Goal: Communication & Community: Answer question/provide support

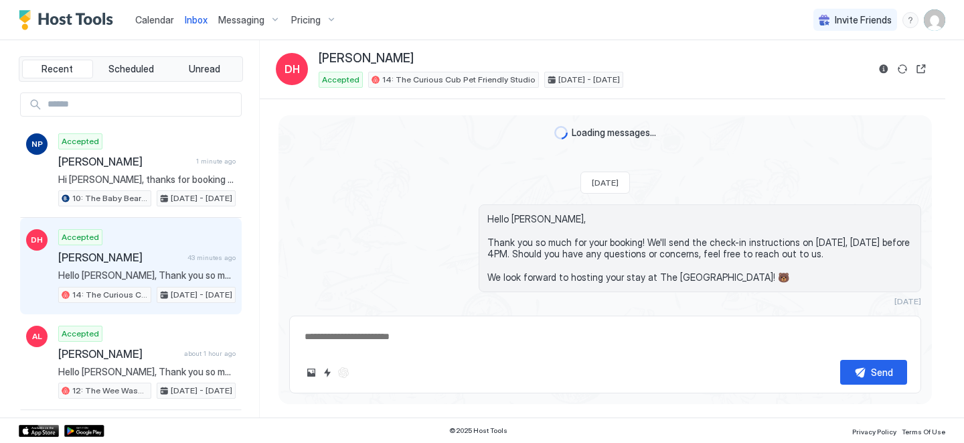
scroll to position [1546, 0]
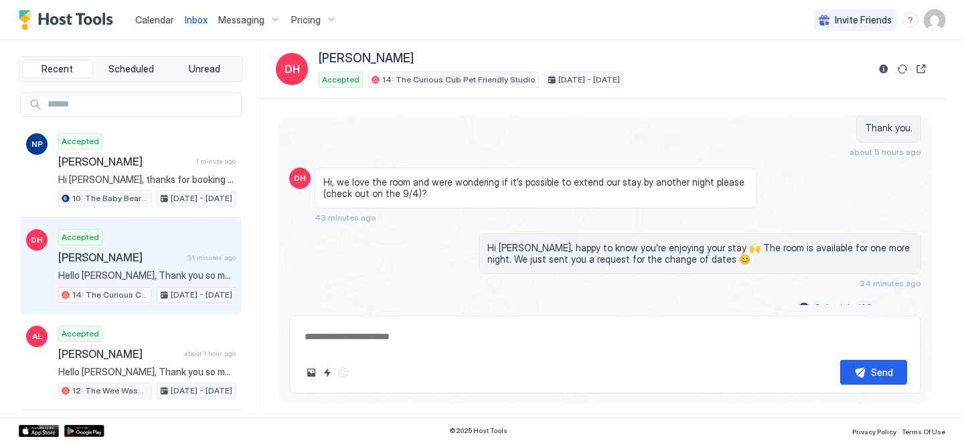
click at [149, 20] on span "Calendar" at bounding box center [154, 19] width 39 height 11
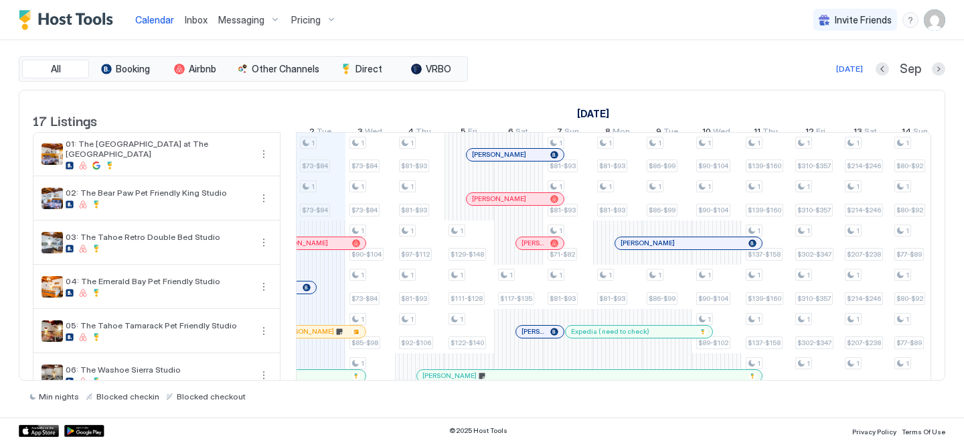
click at [234, 16] on span "Messaging" at bounding box center [241, 20] width 46 height 12
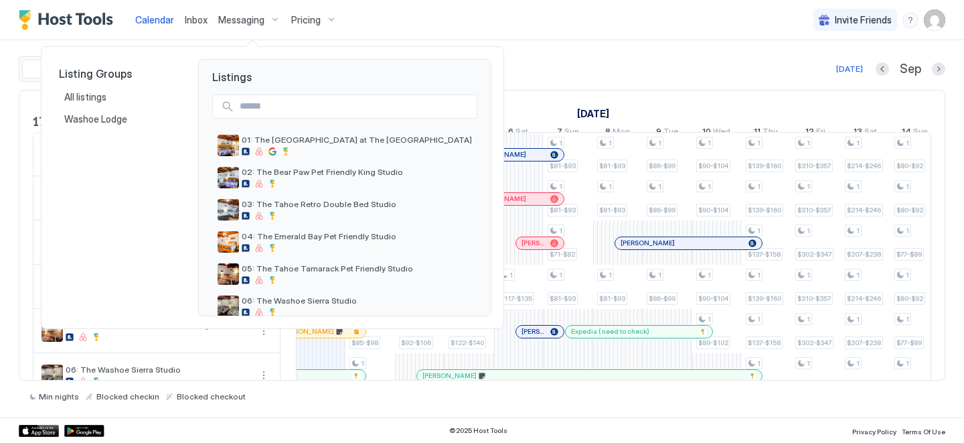
click at [205, 15] on div at bounding box center [482, 221] width 964 height 443
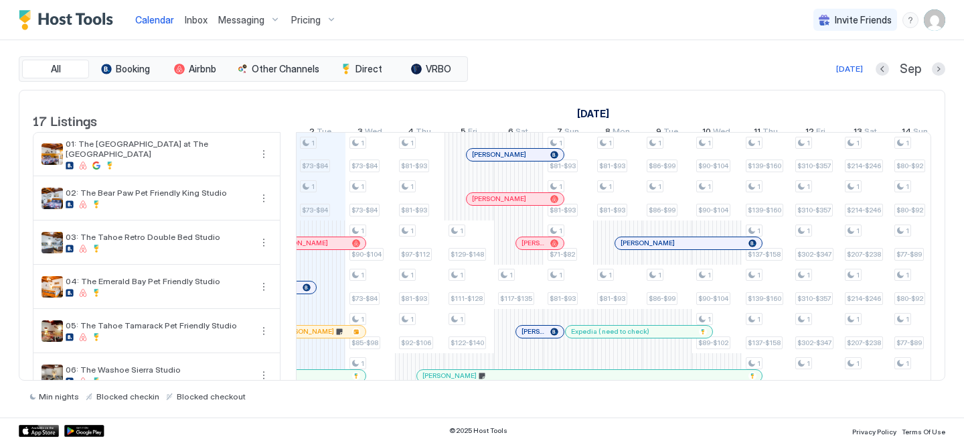
click at [205, 15] on span "Inbox" at bounding box center [196, 19] width 23 height 11
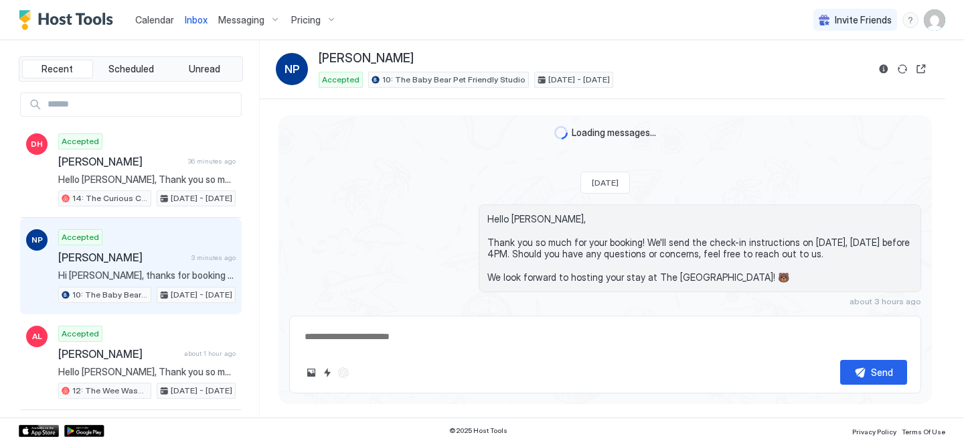
scroll to position [277, 0]
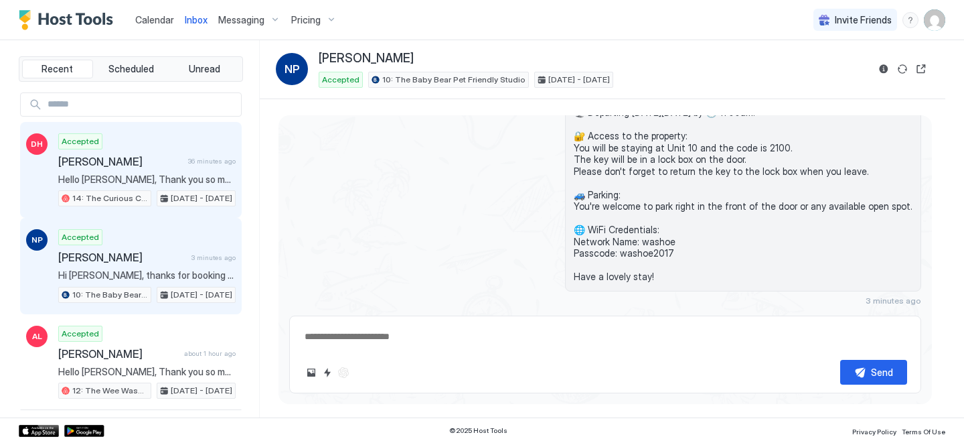
click at [181, 153] on div "Accepted [PERSON_NAME] 36 minutes ago Hello [PERSON_NAME], Thank you so much fo…" at bounding box center [146, 170] width 177 height 74
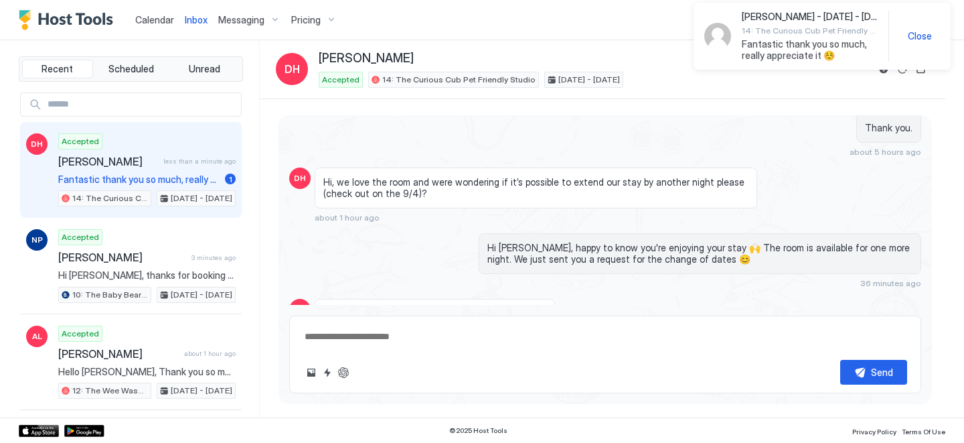
scroll to position [1600, 0]
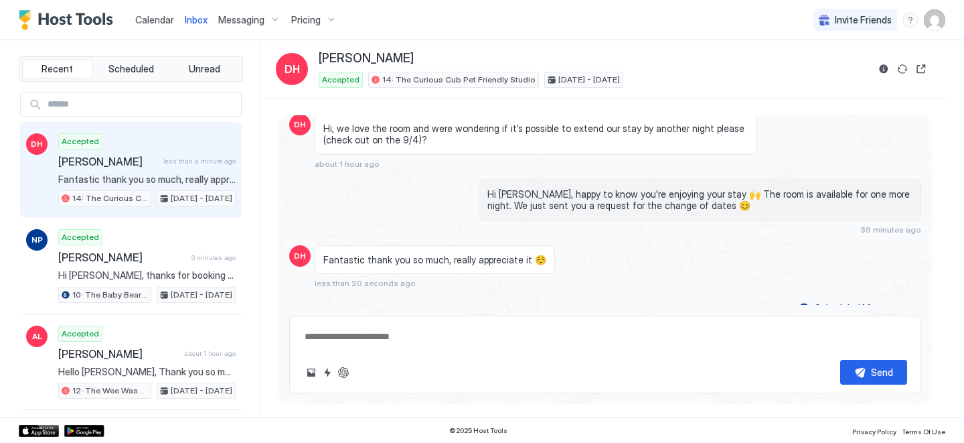
click at [152, 21] on span "Calendar" at bounding box center [154, 19] width 39 height 11
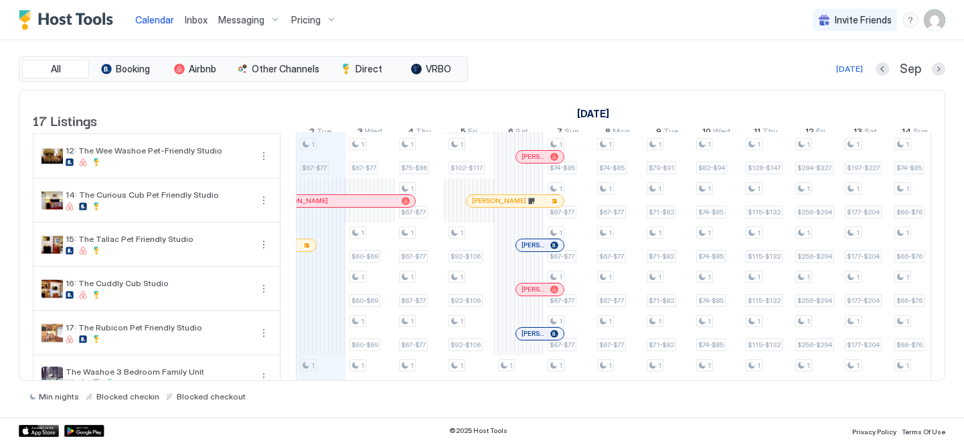
scroll to position [483, 0]
click at [198, 21] on span "Inbox" at bounding box center [196, 19] width 23 height 11
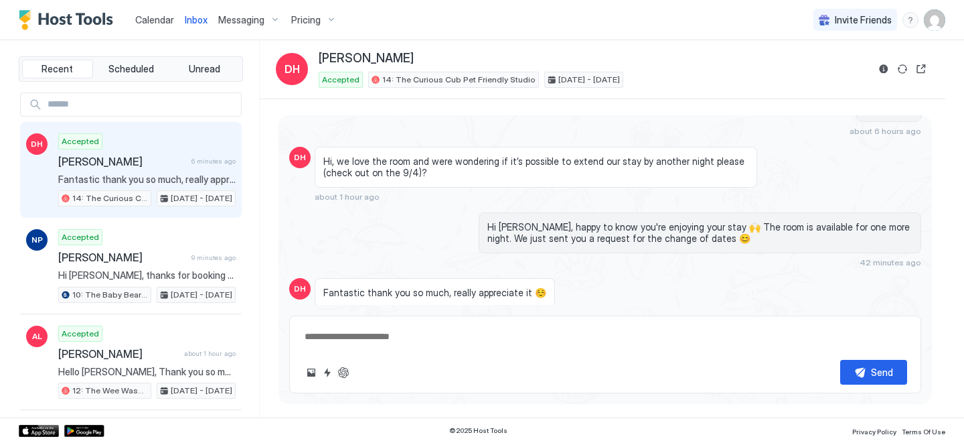
scroll to position [1553, 0]
click at [185, 13] on link "Inbox" at bounding box center [196, 20] width 23 height 14
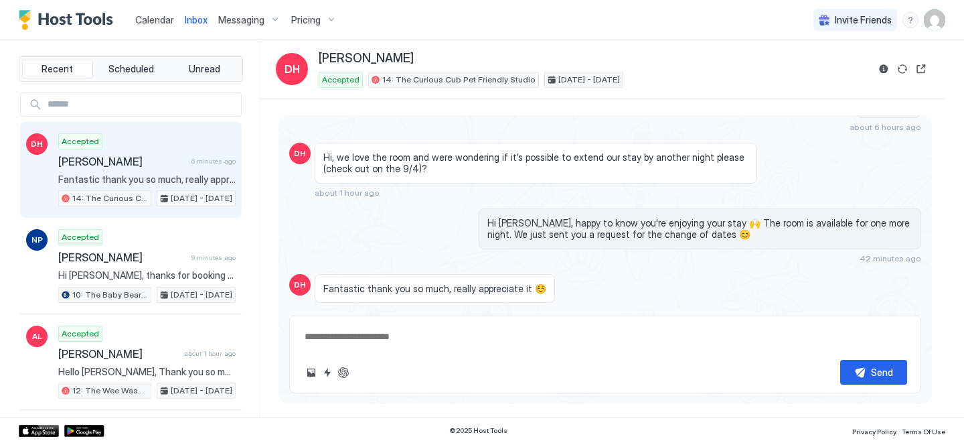
scroll to position [1586, 0]
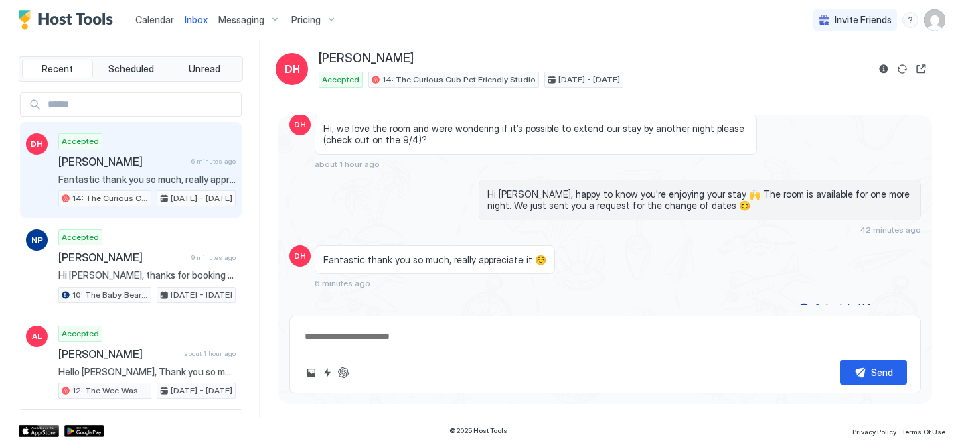
click at [375, 344] on textarea at bounding box center [605, 336] width 604 height 25
click at [343, 372] on button "ChatGPT Auto Reply" at bounding box center [343, 372] width 16 height 16
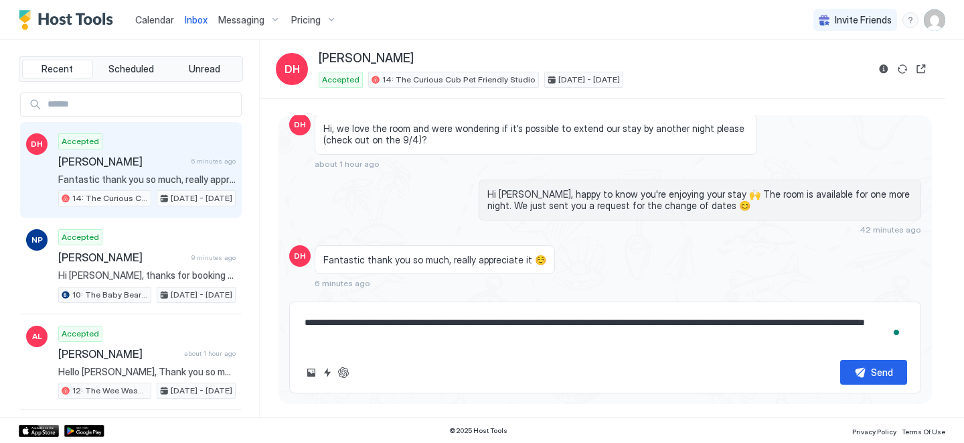
drag, startPoint x: 591, startPoint y: 323, endPoint x: 400, endPoint y: 323, distance: 190.2
click at [400, 323] on textarea "**********" at bounding box center [605, 329] width 604 height 39
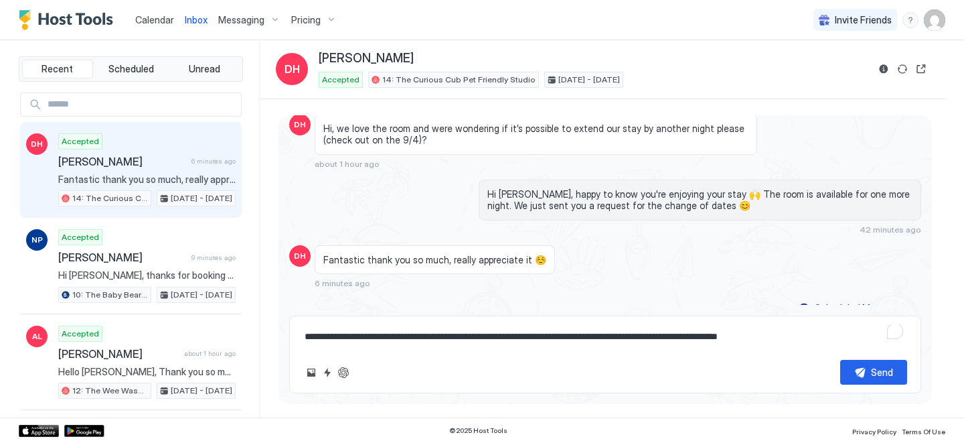
drag, startPoint x: 672, startPoint y: 334, endPoint x: 796, endPoint y: 333, distance: 124.5
click at [796, 333] on textarea "**********" at bounding box center [605, 336] width 604 height 25
type textarea "**********"
click at [881, 374] on div "Send" at bounding box center [882, 372] width 22 height 14
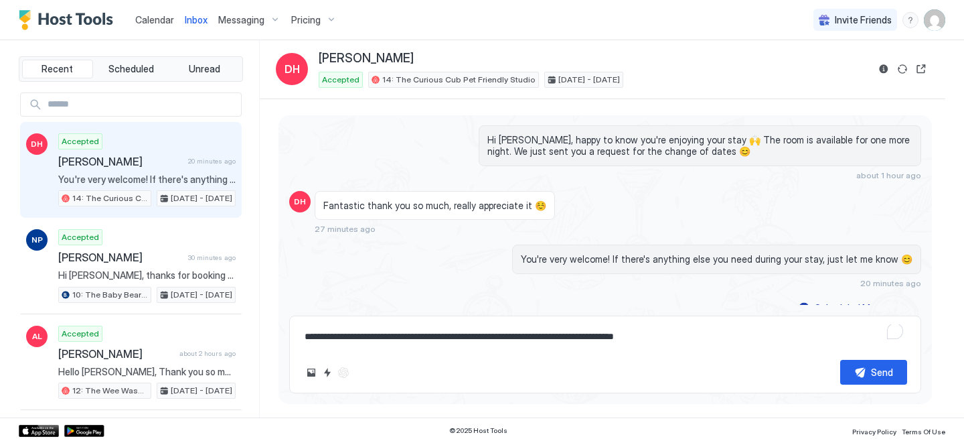
click at [151, 17] on span "Calendar" at bounding box center [154, 19] width 39 height 11
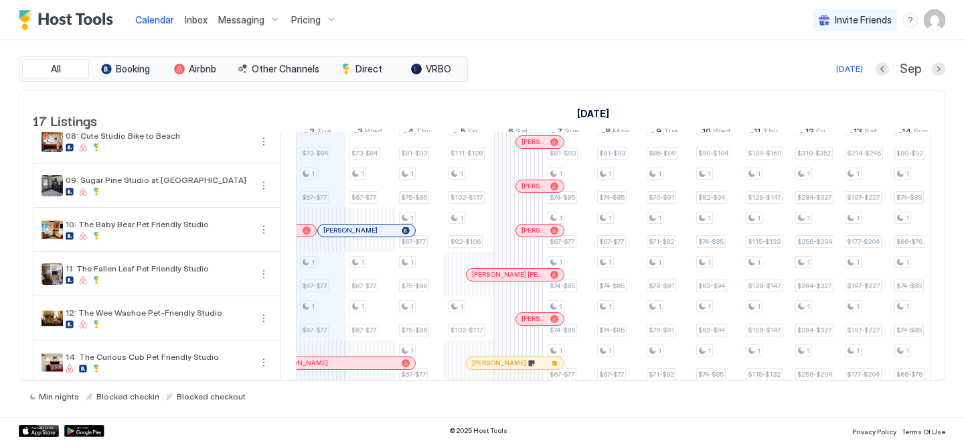
scroll to position [327, 0]
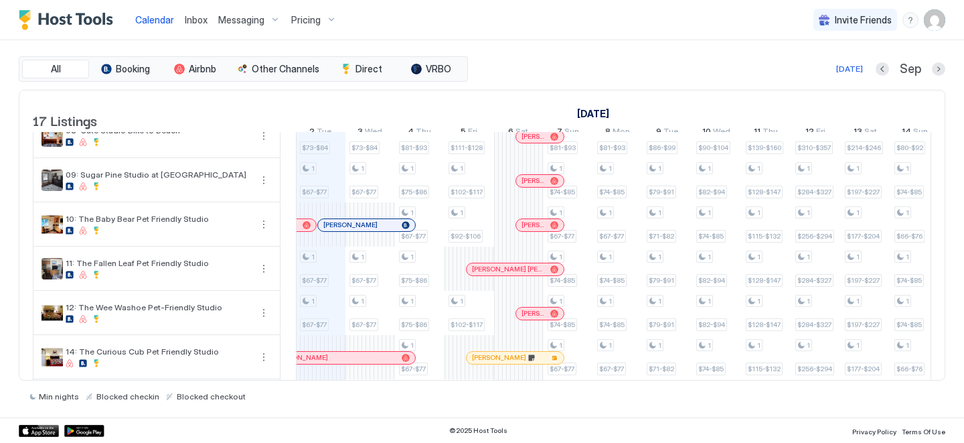
click at [349, 230] on div at bounding box center [348, 225] width 11 height 11
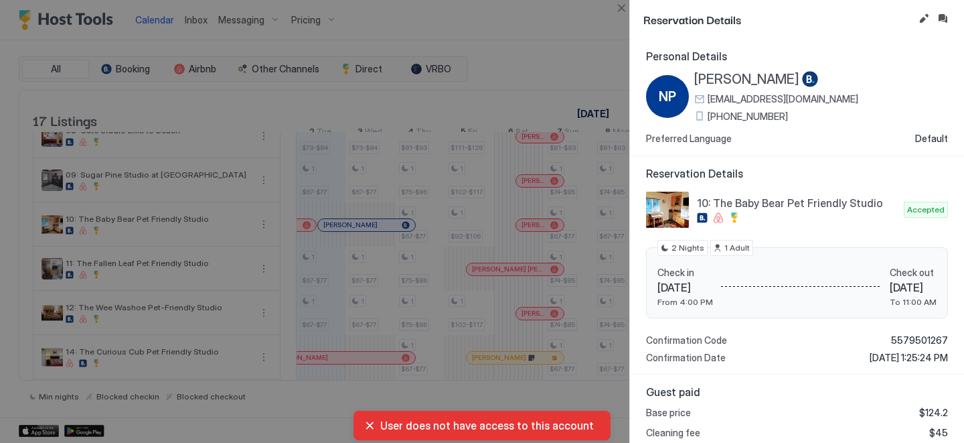
click at [754, 111] on span "[PHONE_NUMBER]" at bounding box center [748, 116] width 80 height 12
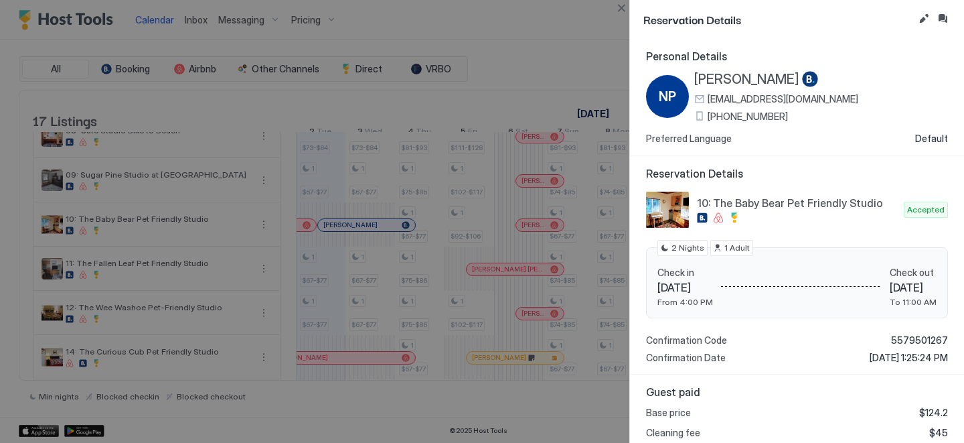
click at [759, 77] on span "[PERSON_NAME]" at bounding box center [746, 79] width 105 height 17
click at [948, 19] on button "Inbox" at bounding box center [943, 19] width 16 height 16
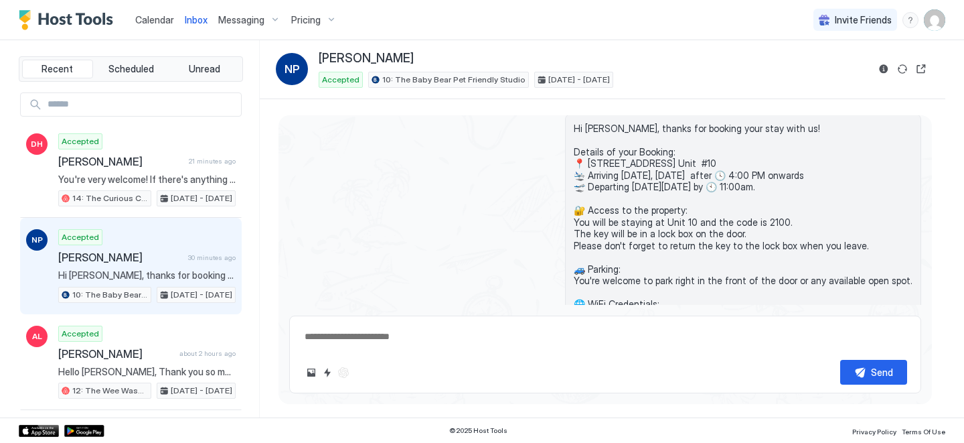
scroll to position [277, 0]
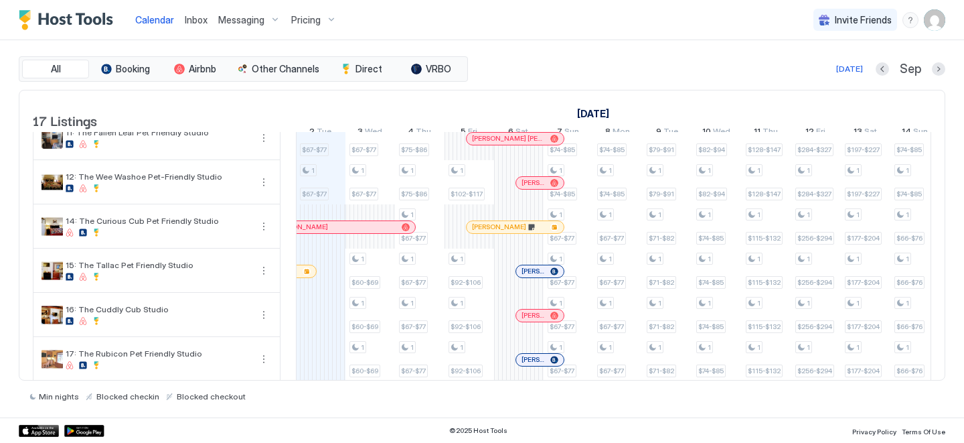
scroll to position [515, 0]
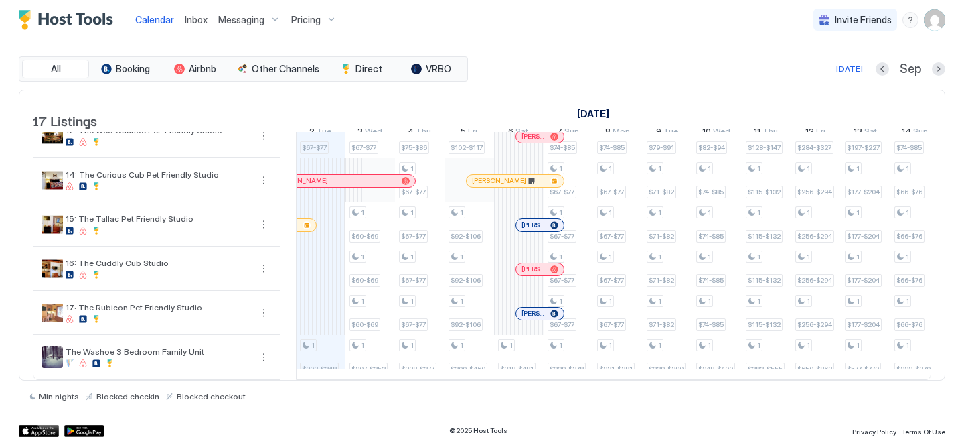
click at [526, 313] on div at bounding box center [526, 313] width 11 height 11
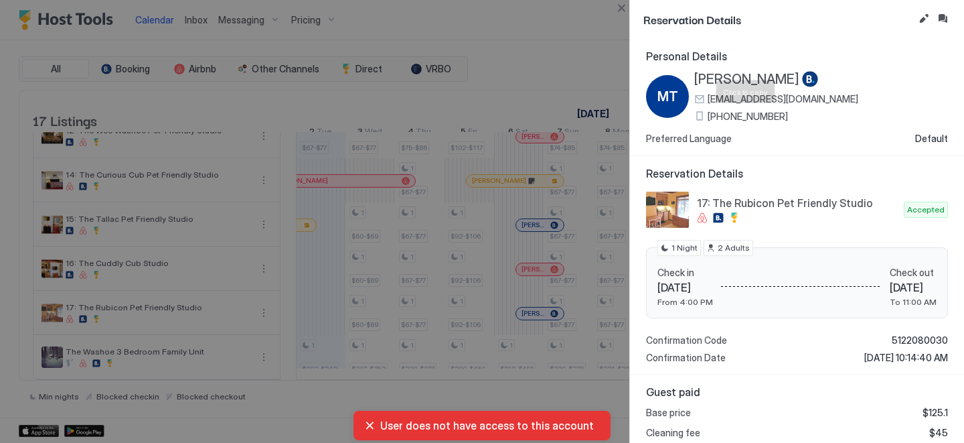
click at [745, 119] on span "[PHONE_NUMBER]" at bounding box center [748, 116] width 80 height 12
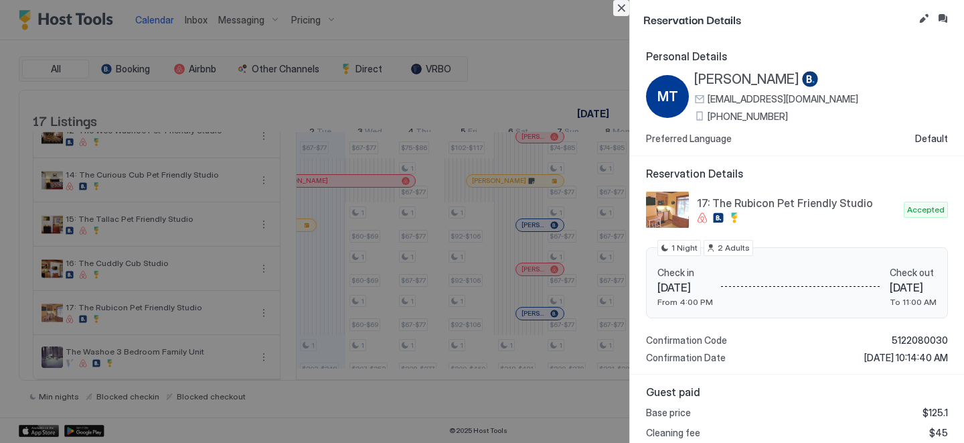
click at [621, 3] on button "Close" at bounding box center [621, 8] width 16 height 16
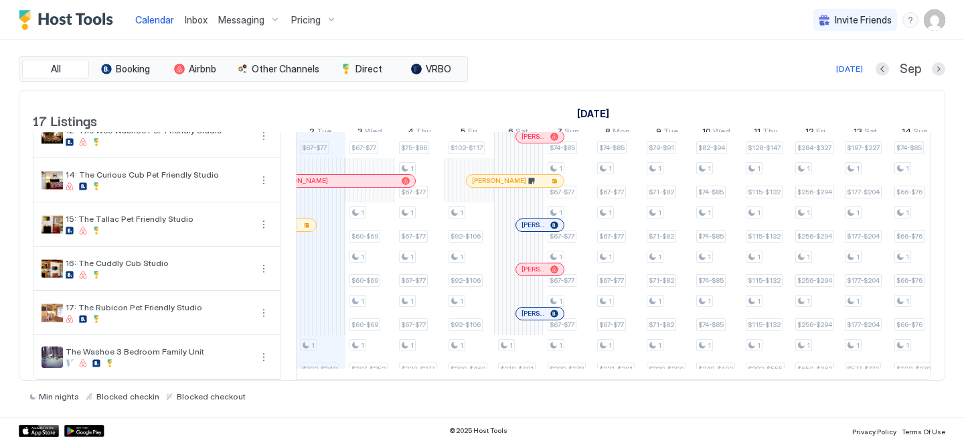
click at [529, 231] on div at bounding box center [519, 224] width 50 height 44
click at [529, 228] on div at bounding box center [529, 225] width 11 height 11
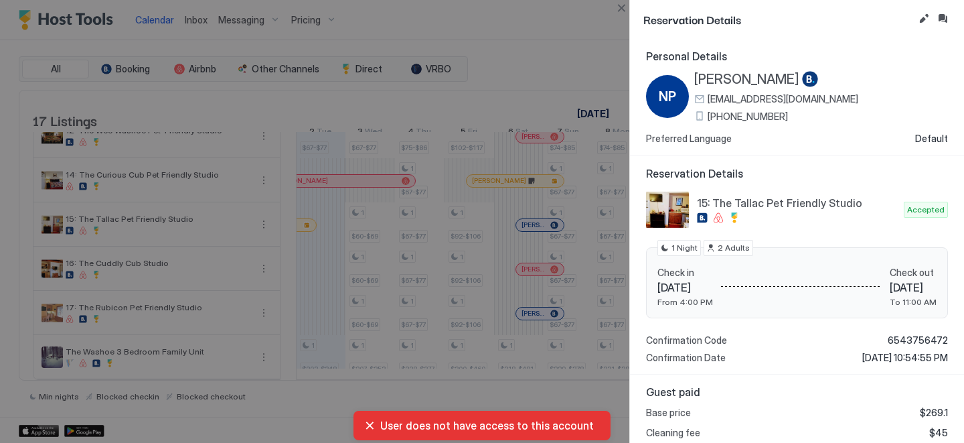
click at [754, 122] on div "NP [PERSON_NAME] [EMAIL_ADDRESS][DOMAIN_NAME] [PHONE_NUMBER] Preferred Language…" at bounding box center [797, 108] width 302 height 74
click at [754, 118] on span "[PHONE_NUMBER]" at bounding box center [748, 116] width 80 height 12
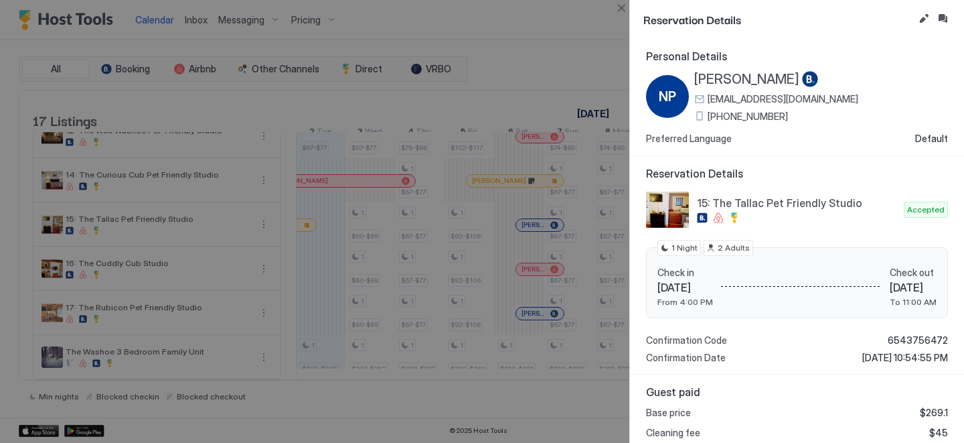
click at [552, 161] on div at bounding box center [482, 221] width 964 height 443
click at [622, 5] on button "Close" at bounding box center [621, 8] width 16 height 16
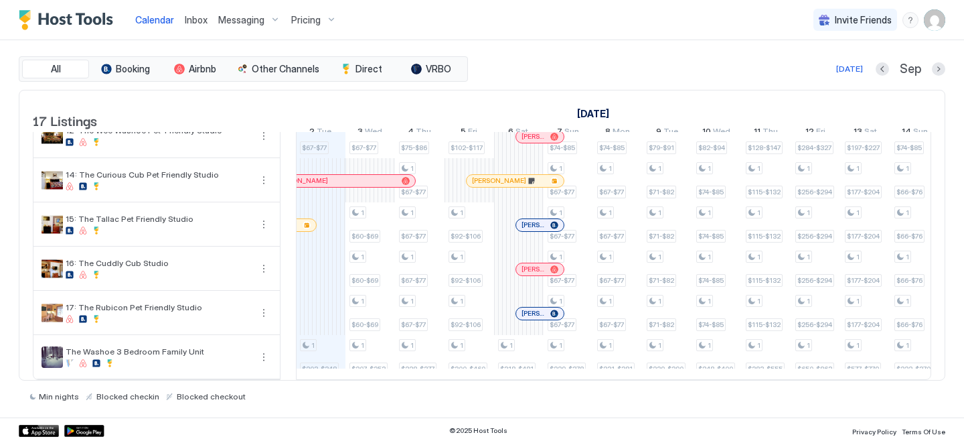
click at [516, 178] on div at bounding box center [515, 180] width 11 height 11
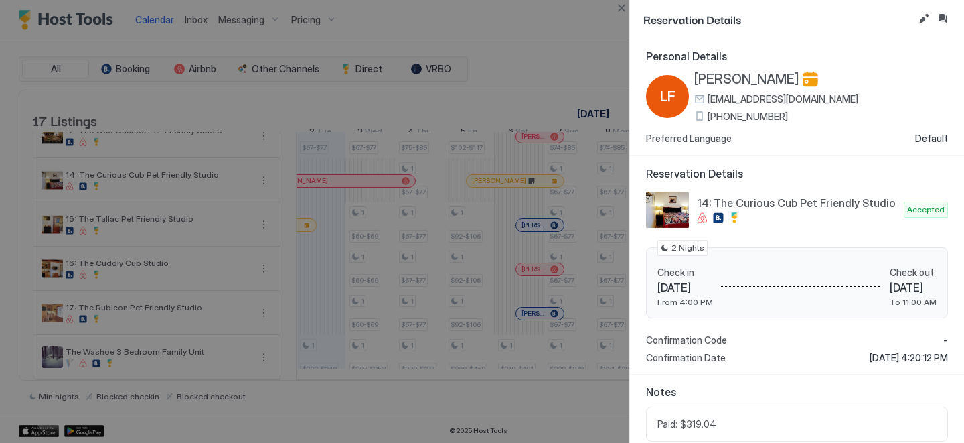
click at [732, 117] on span "[PHONE_NUMBER]" at bounding box center [748, 116] width 80 height 12
click at [945, 17] on button "Inbox" at bounding box center [943, 19] width 16 height 16
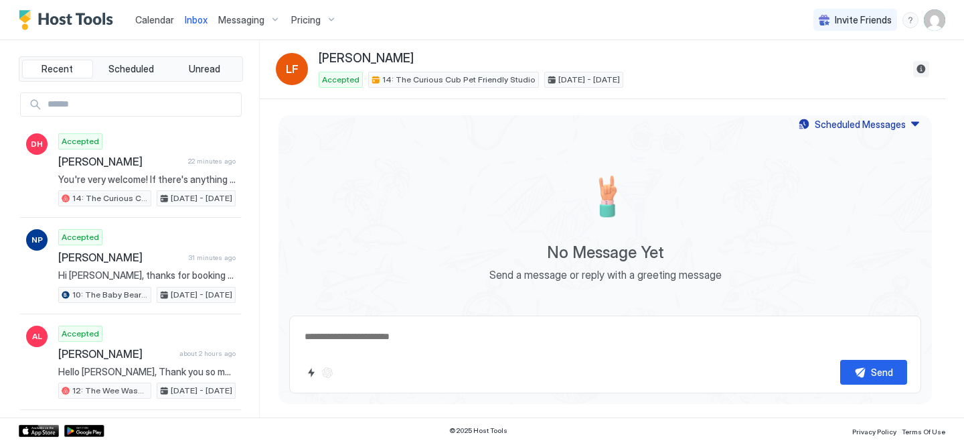
click at [924, 72] on button "Reservation information" at bounding box center [921, 69] width 16 height 16
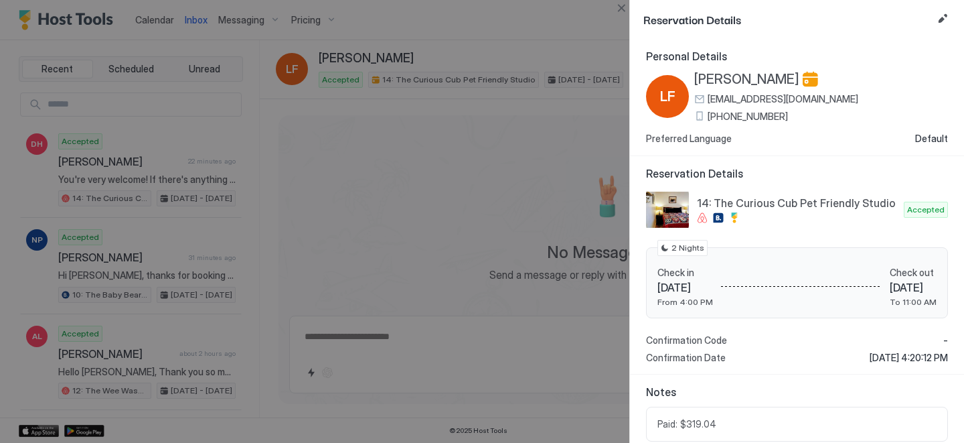
click at [718, 72] on span "[PERSON_NAME]" at bounding box center [746, 79] width 105 height 17
click at [615, 168] on div at bounding box center [482, 221] width 964 height 443
click at [617, 0] on button "Close" at bounding box center [621, 8] width 16 height 16
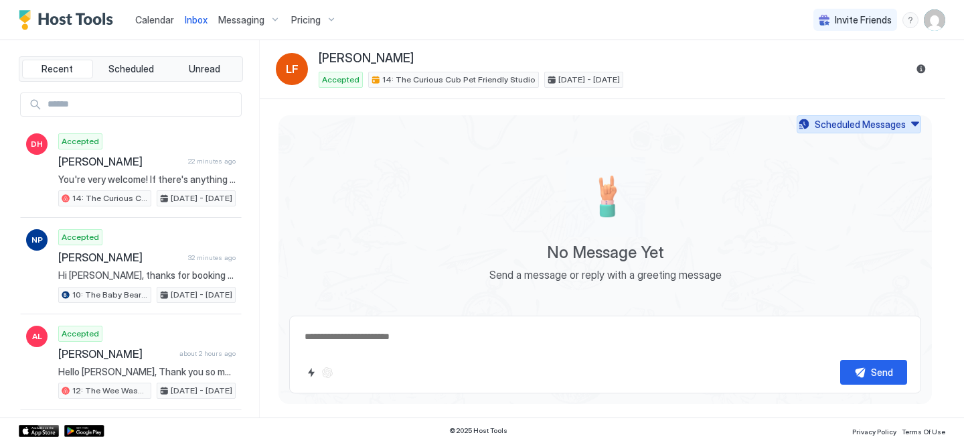
click at [868, 125] on div "Scheduled Messages" at bounding box center [860, 124] width 91 height 14
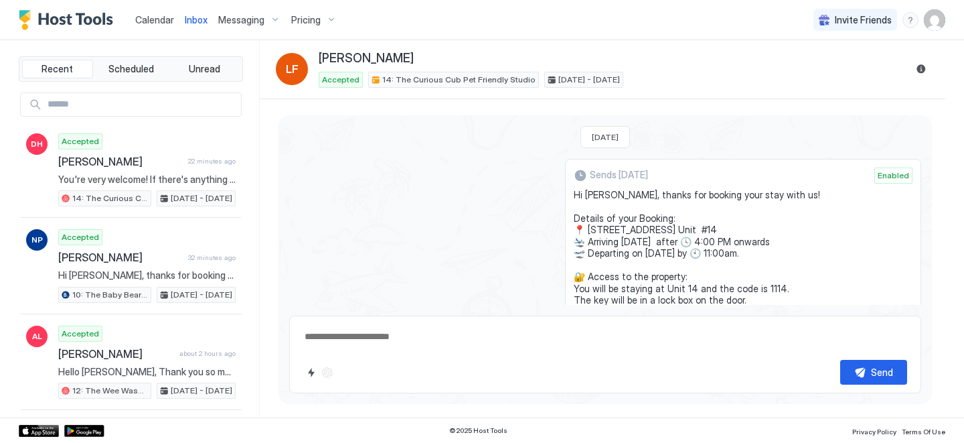
drag, startPoint x: 694, startPoint y: 216, endPoint x: 587, endPoint y: 194, distance: 109.3
click at [587, 194] on div "Sends [DATE] Enabled Hi [PERSON_NAME], thanks for booking your stay with us! De…" at bounding box center [743, 317] width 356 height 317
copy span "Hi [PERSON_NAME], thanks for booking your stay with us! Details of your Booking…"
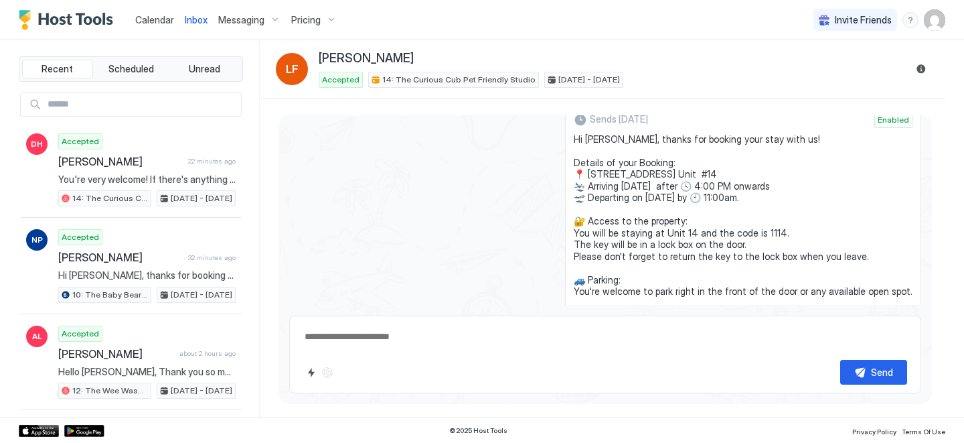
scroll to position [199, 0]
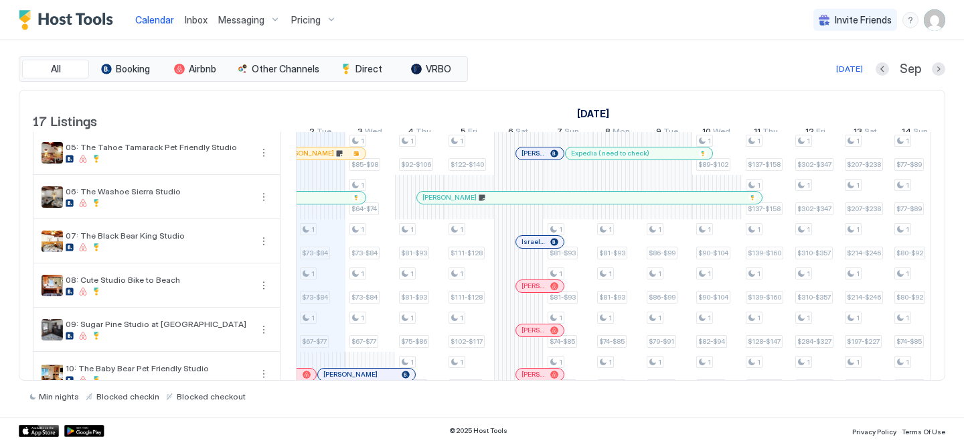
scroll to position [177, 0]
click at [545, 248] on div "Israel Abas" at bounding box center [540, 242] width 48 height 12
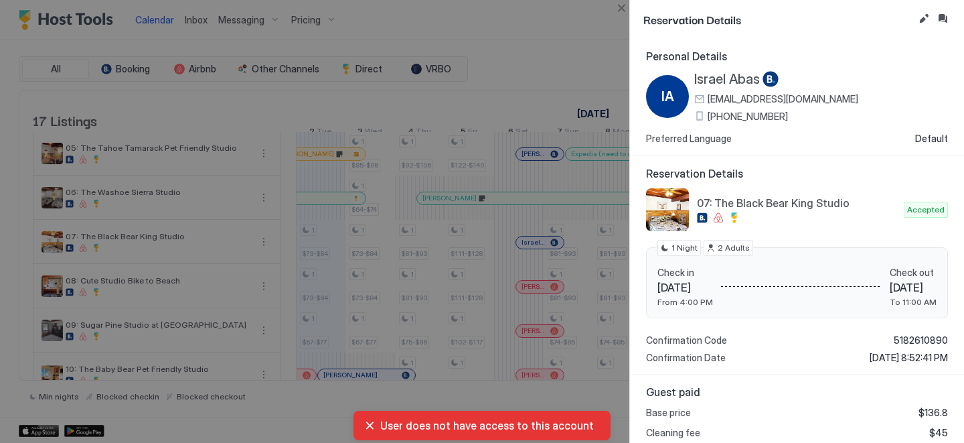
click at [737, 78] on span "Israel Abas" at bounding box center [727, 79] width 66 height 17
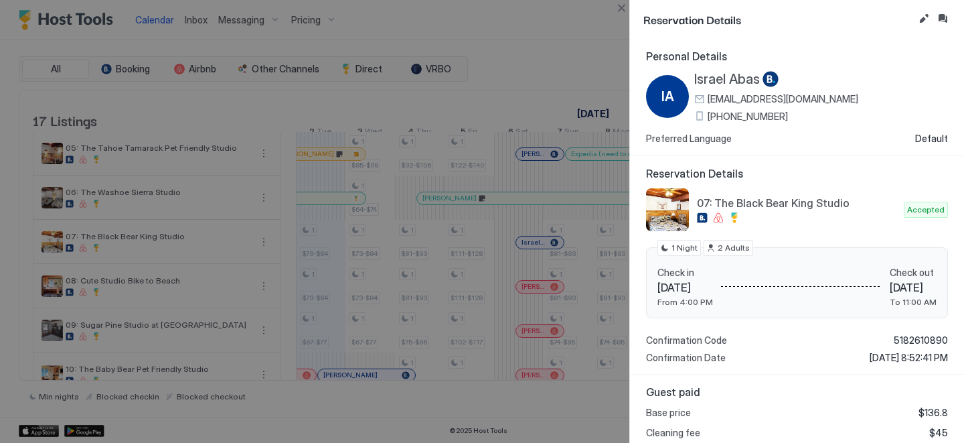
click at [759, 112] on span "[PHONE_NUMBER]" at bounding box center [748, 116] width 80 height 12
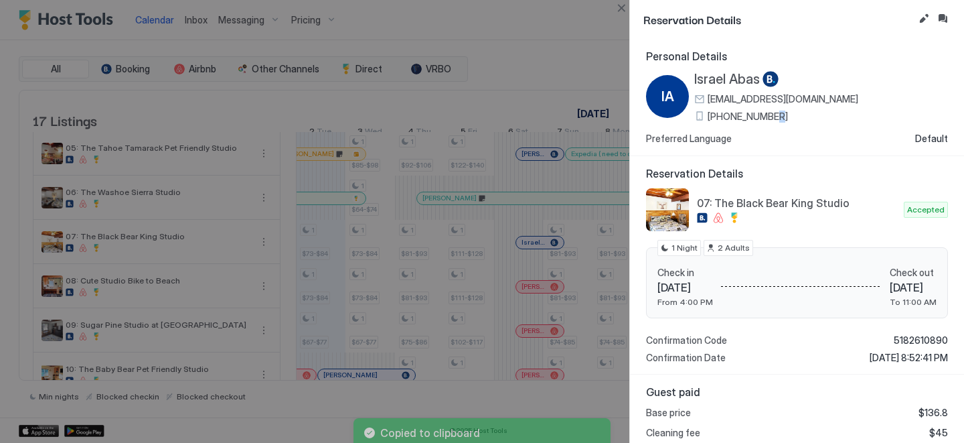
click at [759, 112] on span "[PHONE_NUMBER]" at bounding box center [748, 116] width 80 height 12
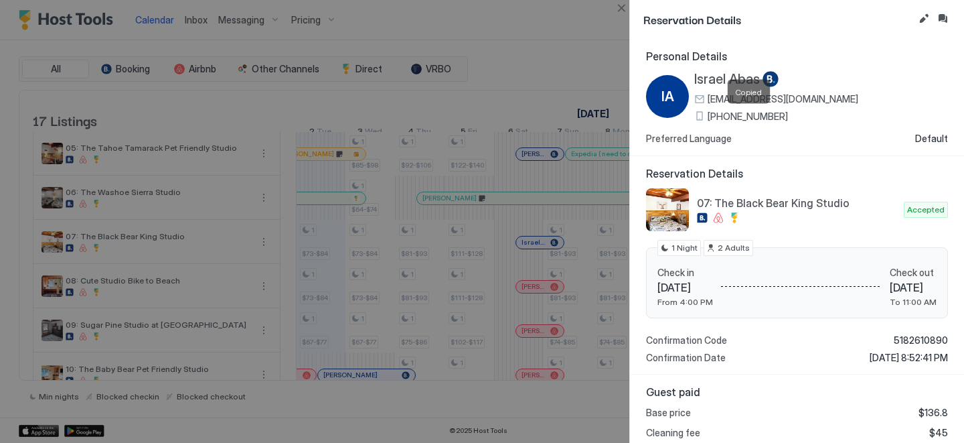
click at [735, 76] on span "Israel Abas" at bounding box center [727, 79] width 66 height 17
click at [947, 17] on button "Inbox" at bounding box center [943, 19] width 16 height 16
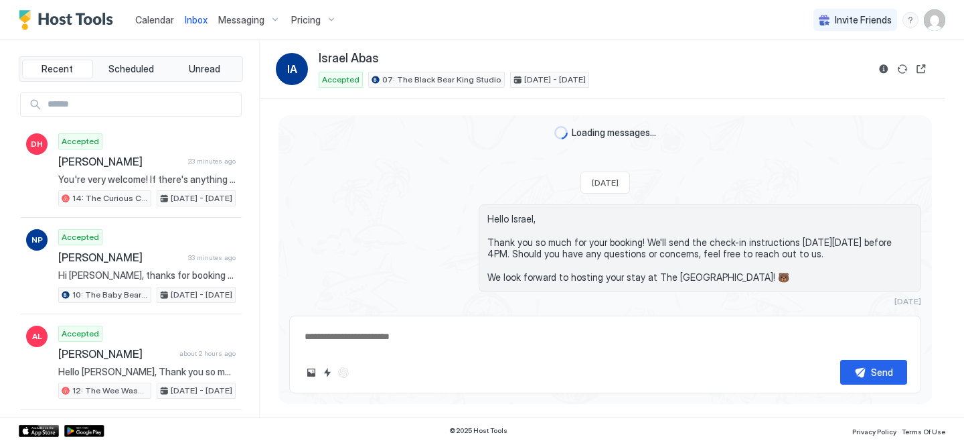
scroll to position [29, 0]
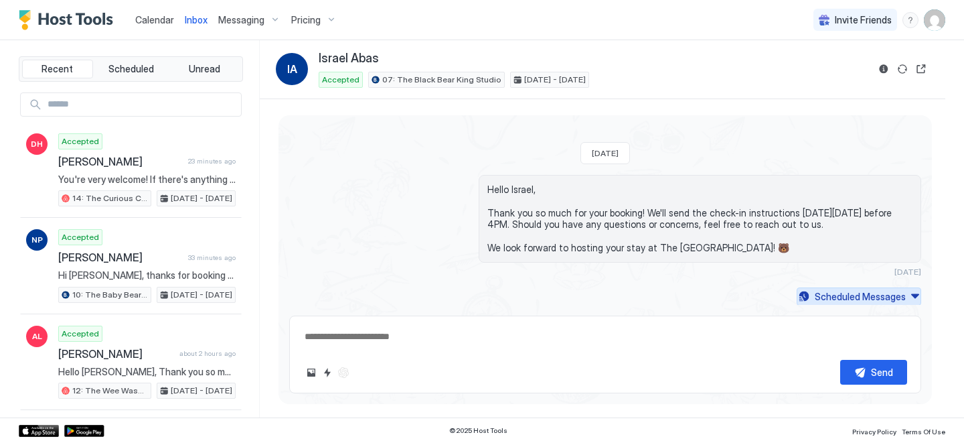
click at [856, 296] on div "Scheduled Messages" at bounding box center [860, 296] width 91 height 14
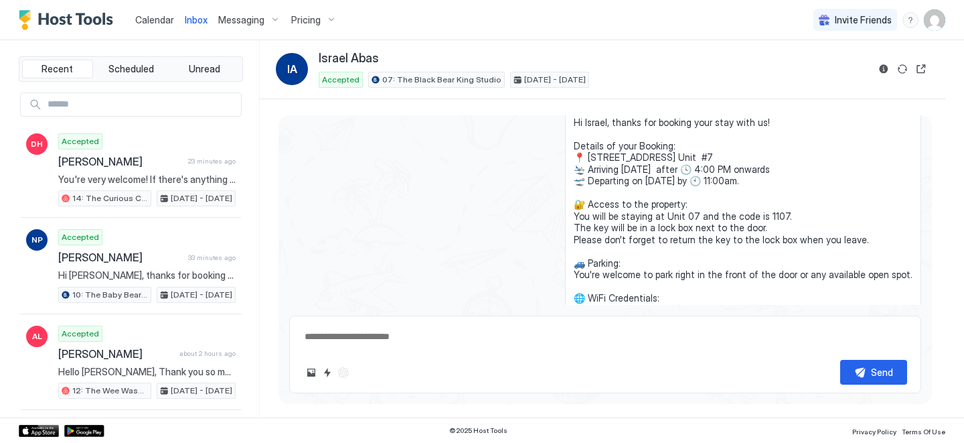
scroll to position [355, 0]
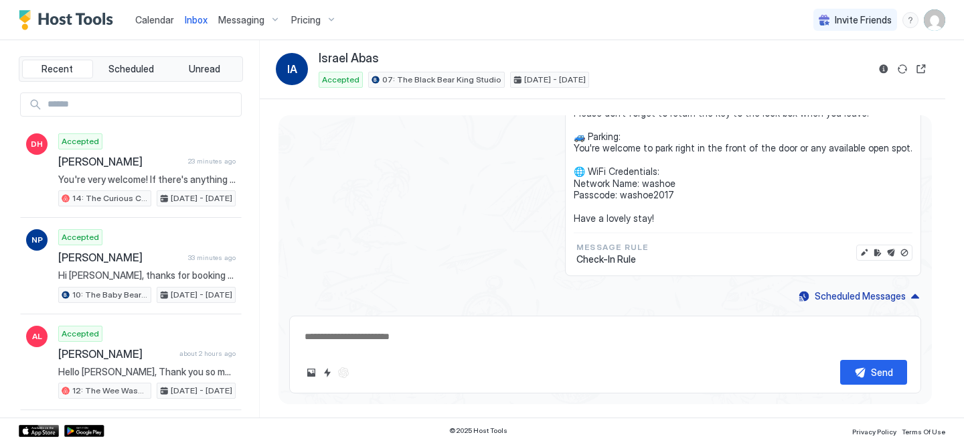
drag, startPoint x: 677, startPoint y: 220, endPoint x: 603, endPoint y: 179, distance: 83.9
click at [603, 179] on span "Hi Israel, thanks for booking your stay with us! Details of your Booking: 📍 [ST…" at bounding box center [743, 107] width 339 height 234
click at [686, 216] on span "Hi Israel, thanks for booking your stay with us! Details of your Booking: 📍 [ST…" at bounding box center [743, 107] width 339 height 234
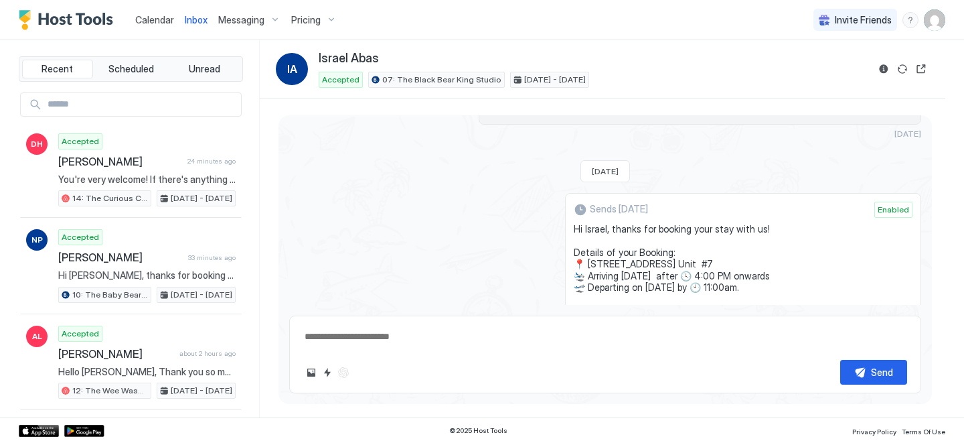
scroll to position [178, 0]
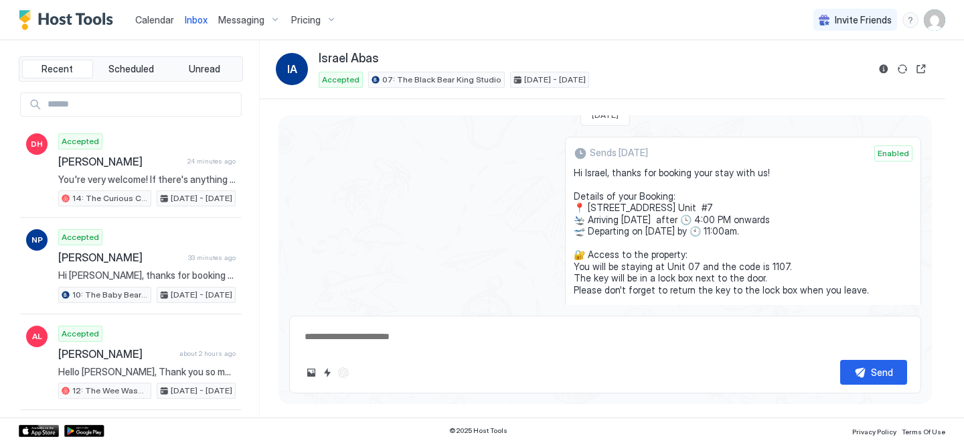
drag, startPoint x: 672, startPoint y: 218, endPoint x: 594, endPoint y: 171, distance: 90.9
click at [594, 171] on span "Hi Israel, thanks for booking your stay with us! Details of your Booking: 📍 [ST…" at bounding box center [743, 284] width 339 height 234
copy span "Hi Israel, thanks for booking your stay with us! Details of your Booking: 📍 [ST…"
click at [144, 16] on span "Calendar" at bounding box center [154, 19] width 39 height 11
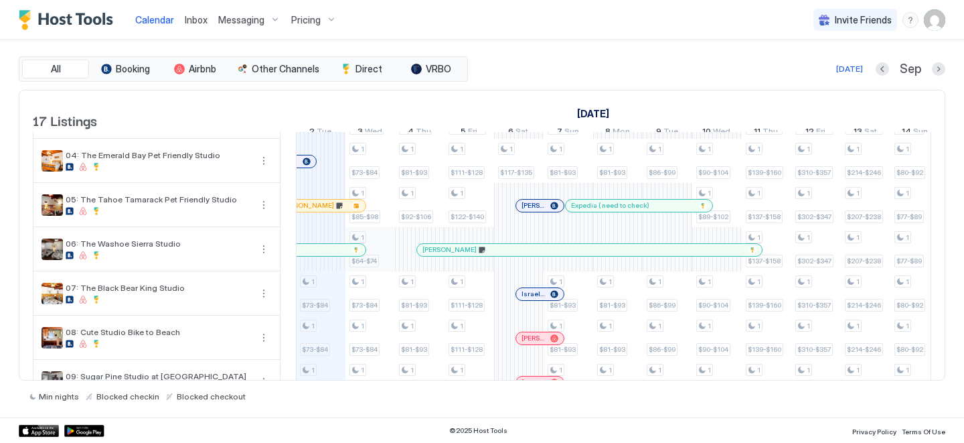
scroll to position [118, 0]
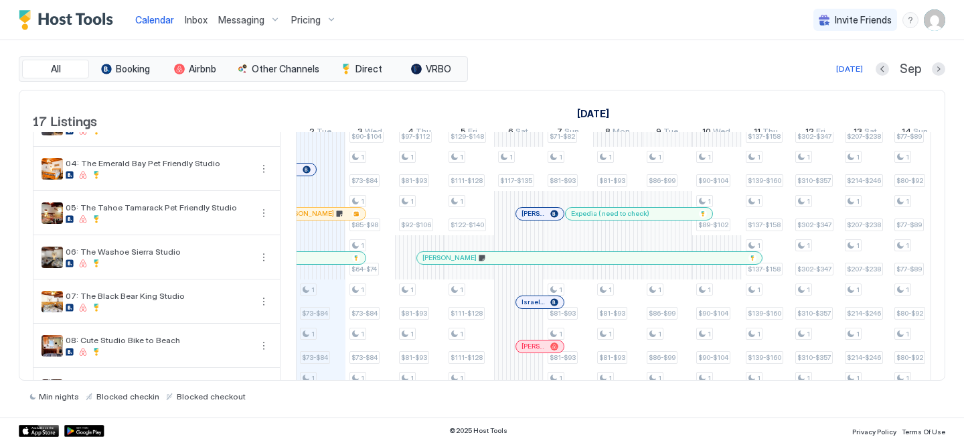
click at [543, 219] on div at bounding box center [543, 213] width 11 height 11
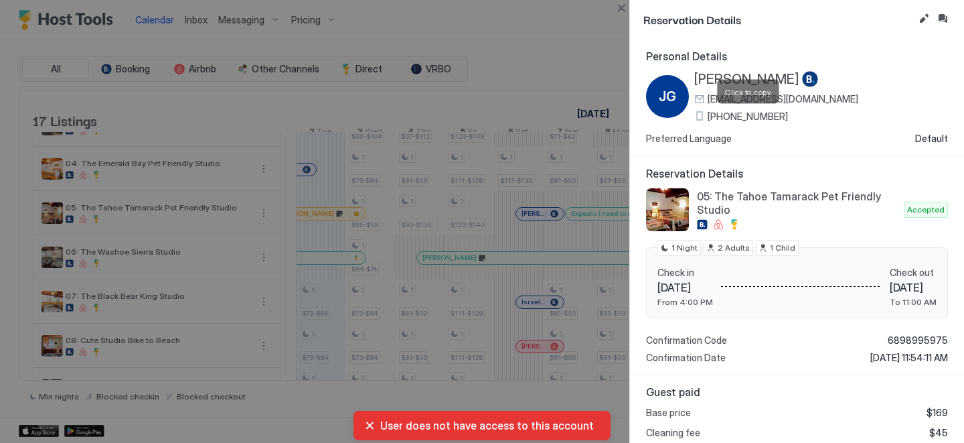
click at [748, 119] on span "[PHONE_NUMBER]" at bounding box center [748, 116] width 80 height 12
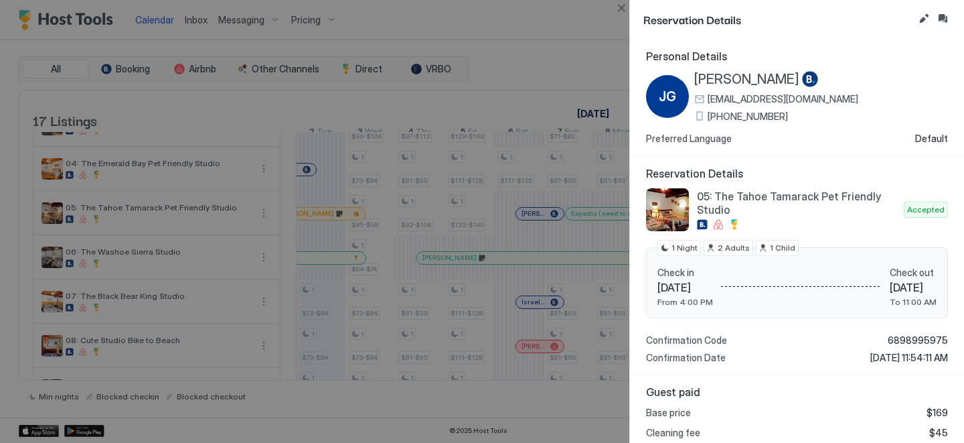
click at [707, 75] on span "[PERSON_NAME]" at bounding box center [746, 79] width 105 height 17
click at [939, 22] on button "Inbox" at bounding box center [943, 19] width 16 height 16
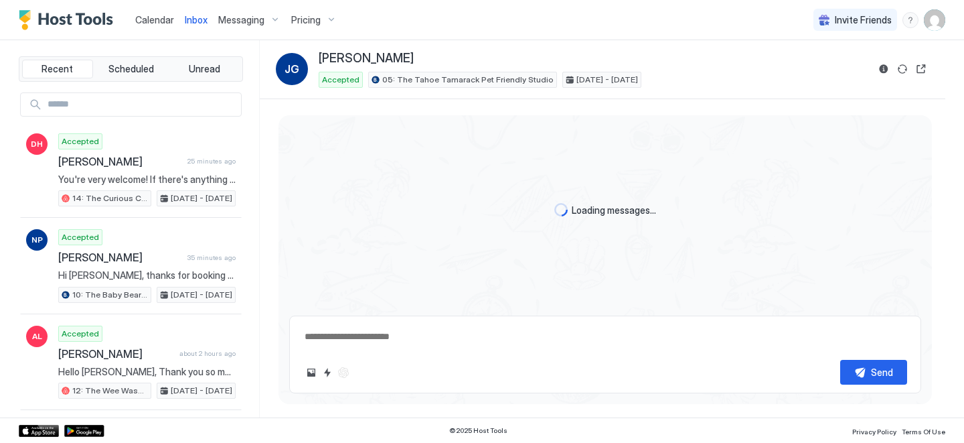
scroll to position [29, 0]
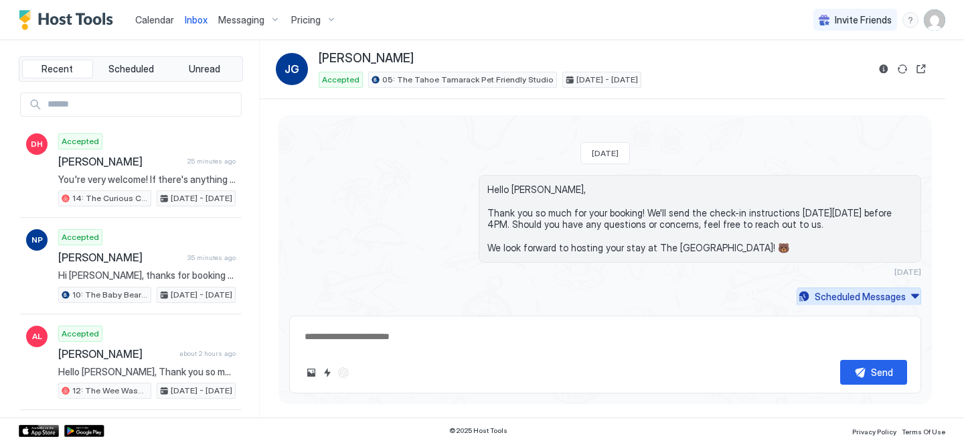
click at [822, 293] on div "Scheduled Messages" at bounding box center [860, 296] width 91 height 14
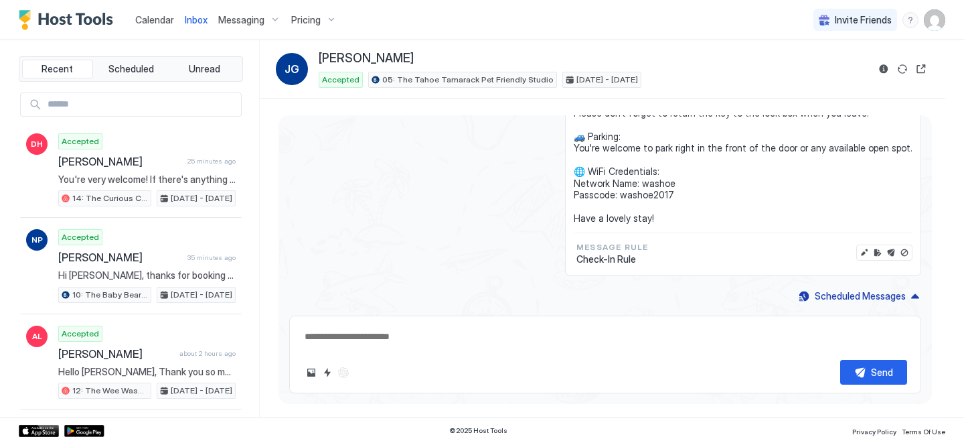
drag, startPoint x: 666, startPoint y: 223, endPoint x: 603, endPoint y: 180, distance: 76.1
click at [603, 180] on span "Hi [PERSON_NAME], thanks for booking your stay with us! Details of your Booking…" at bounding box center [743, 107] width 339 height 234
click at [696, 218] on span "Hi [PERSON_NAME], thanks for booking your stay with us! Details of your Booking…" at bounding box center [743, 107] width 339 height 234
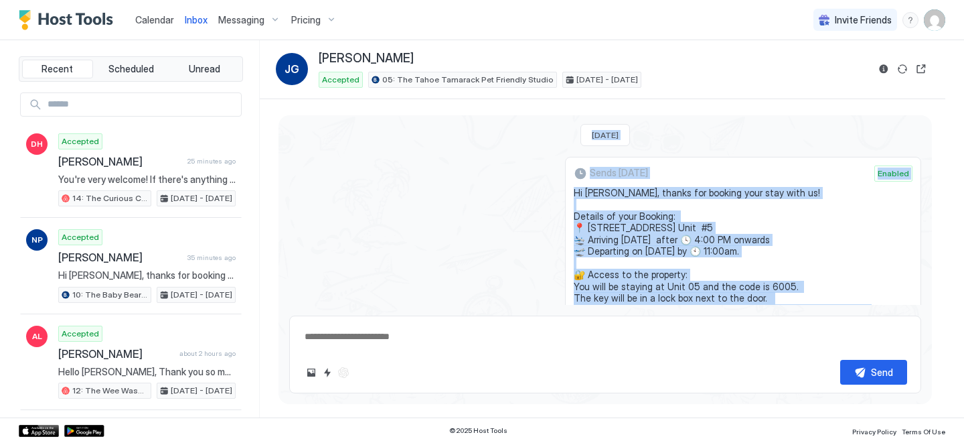
scroll to position [202, 0]
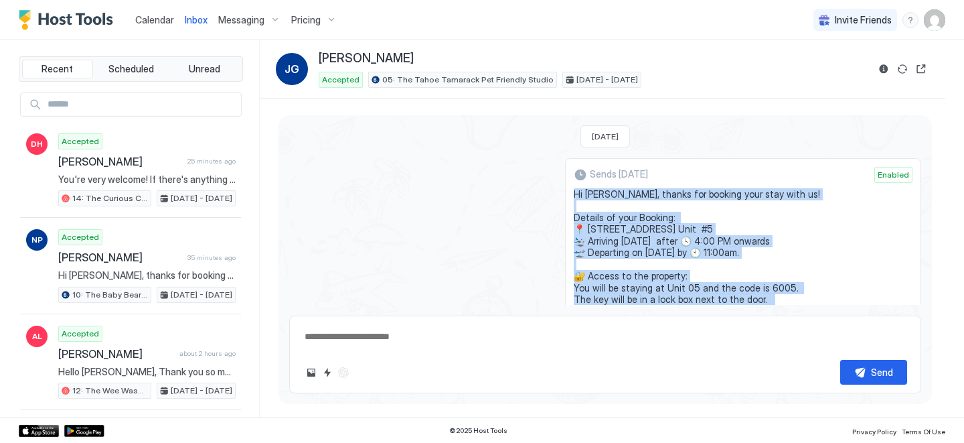
drag, startPoint x: 696, startPoint y: 218, endPoint x: 595, endPoint y: 188, distance: 105.5
click at [595, 189] on span "Hi [PERSON_NAME], thanks for booking your stay with us! Details of your Booking…" at bounding box center [743, 305] width 339 height 234
copy span "Hi [PERSON_NAME], thanks for booking your stay with us! Details of your Booking…"
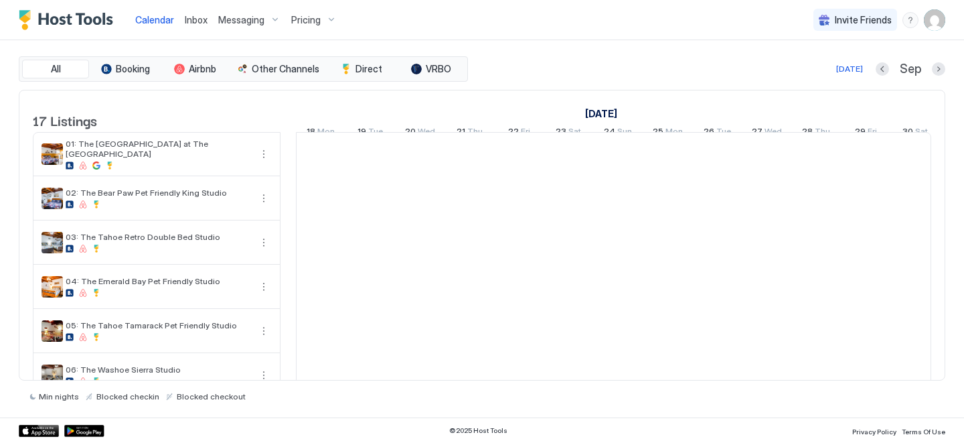
scroll to position [0, 744]
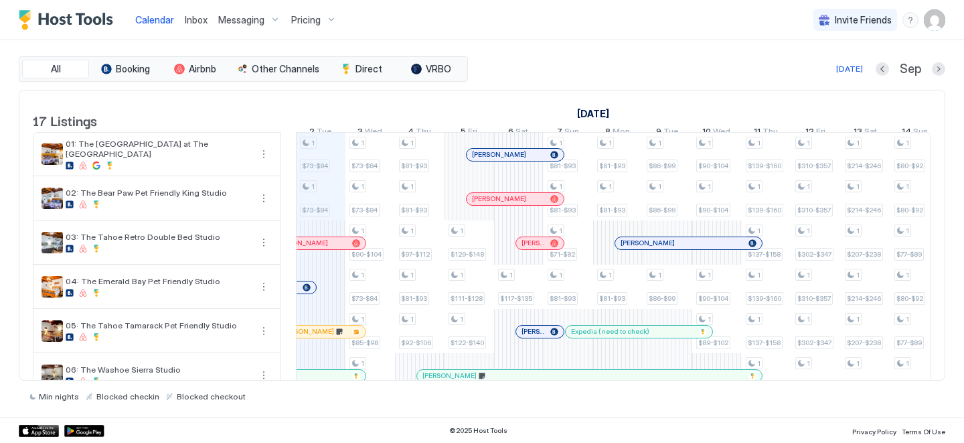
click at [488, 160] on div at bounding box center [488, 154] width 11 height 11
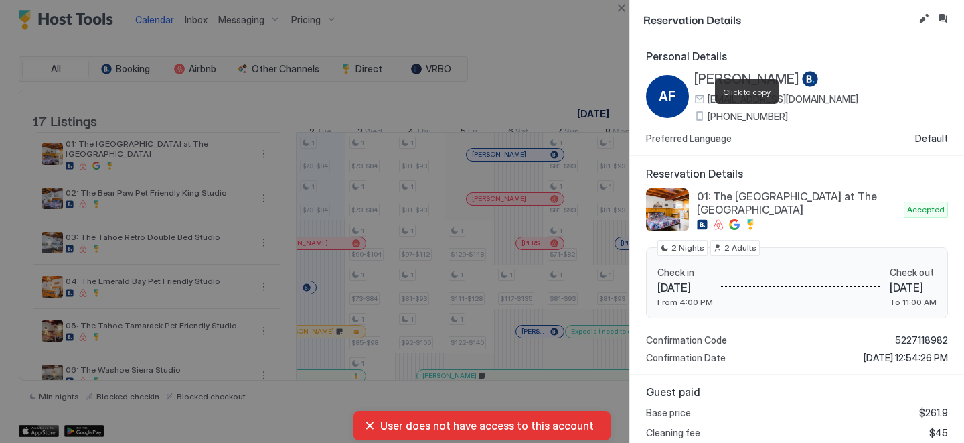
click at [743, 112] on span "[PHONE_NUMBER]" at bounding box center [748, 116] width 80 height 12
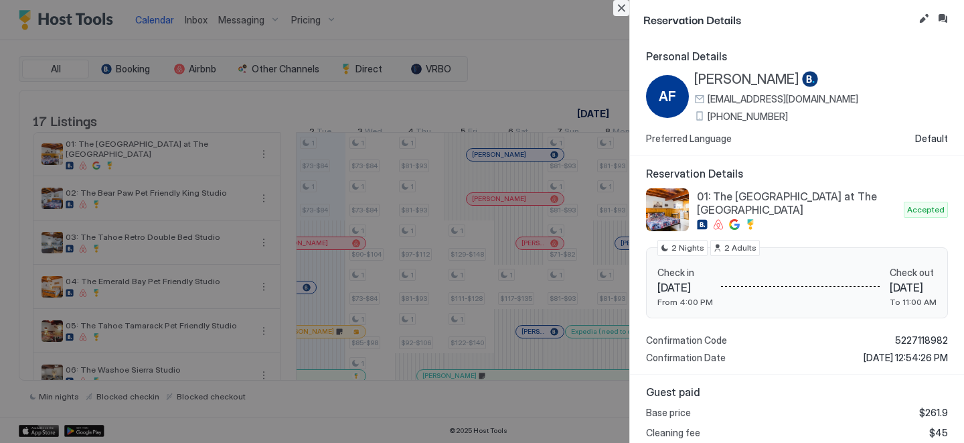
click at [620, 5] on button "Close" at bounding box center [621, 8] width 16 height 16
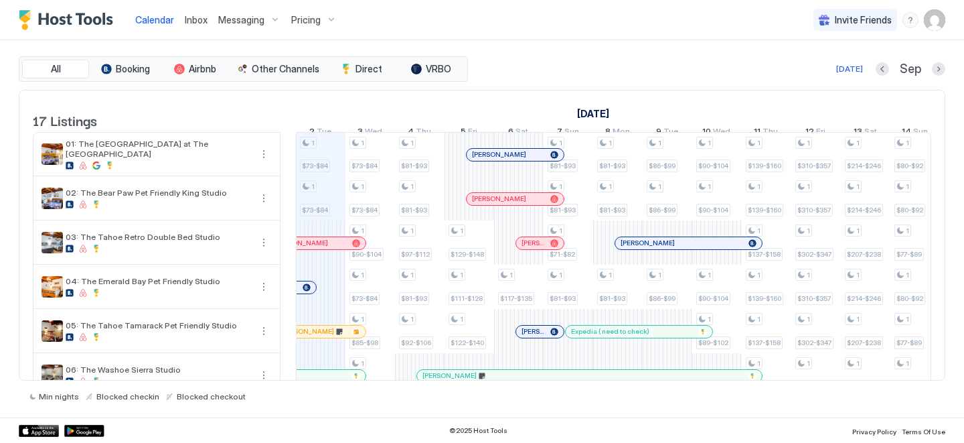
click at [627, 249] on div "[PERSON_NAME]" at bounding box center [688, 243] width 147 height 12
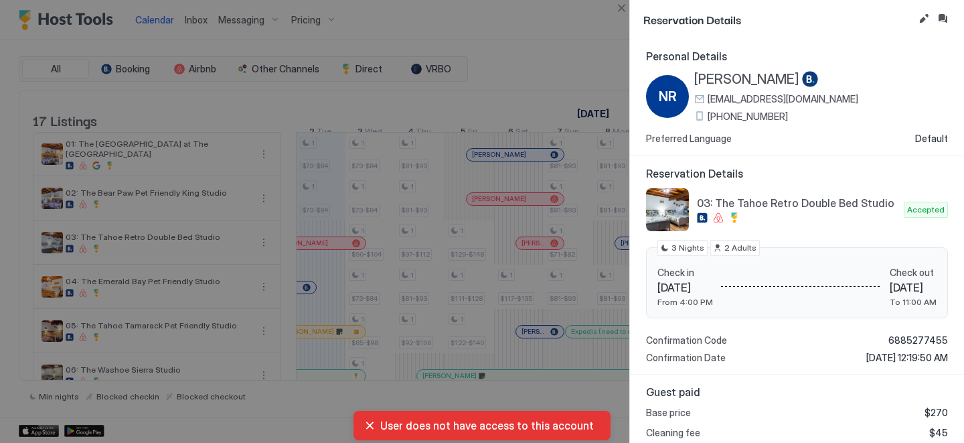
click at [742, 118] on span "[PHONE_NUMBER]" at bounding box center [748, 116] width 80 height 12
click at [941, 17] on button "Inbox" at bounding box center [943, 19] width 16 height 16
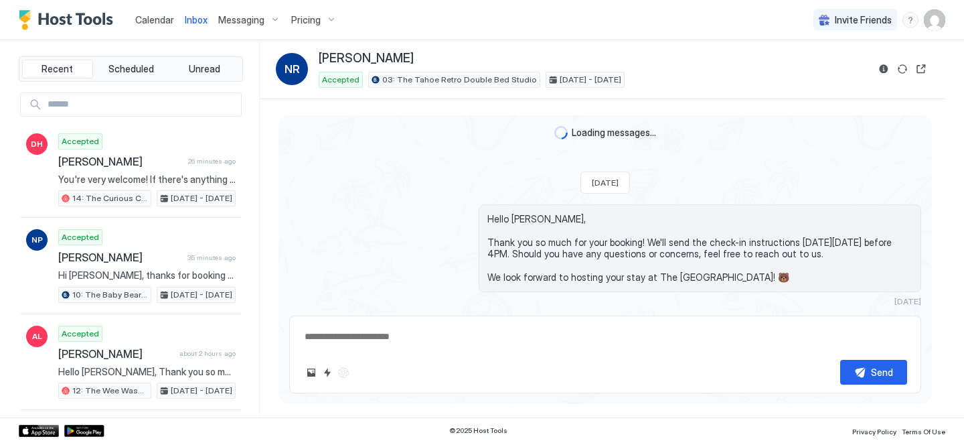
scroll to position [29, 0]
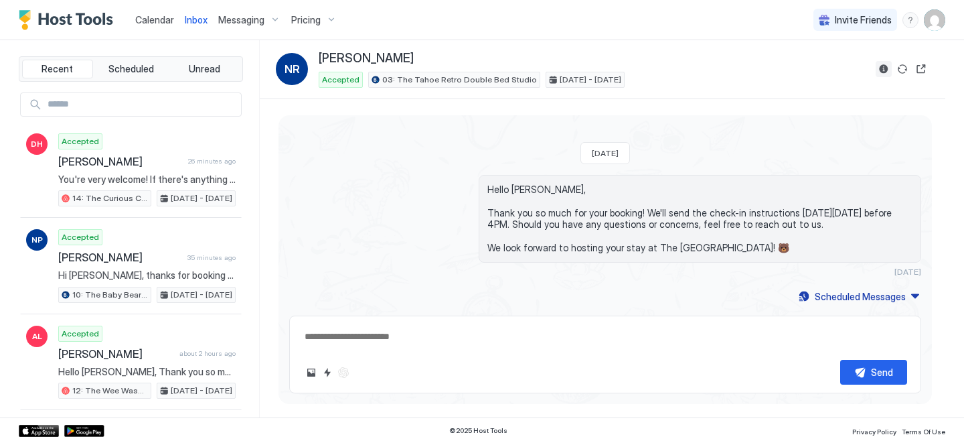
click at [884, 72] on button "Reservation information" at bounding box center [884, 69] width 16 height 16
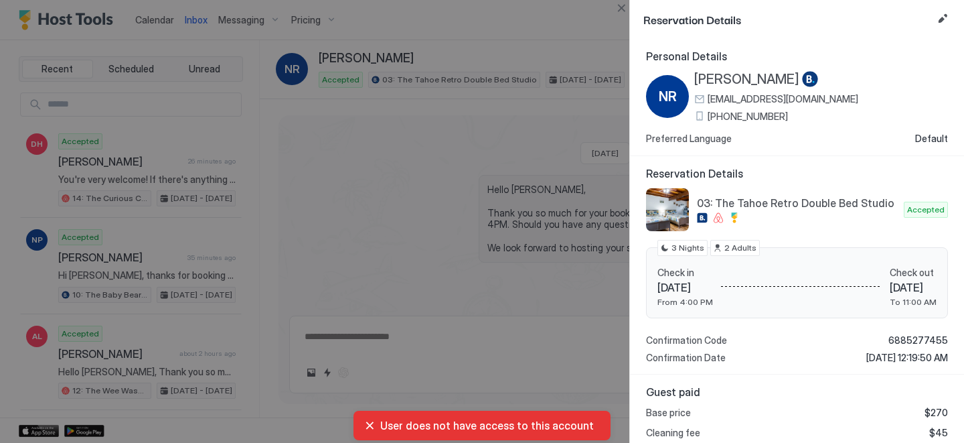
click at [724, 81] on span "[PERSON_NAME]" at bounding box center [746, 79] width 105 height 17
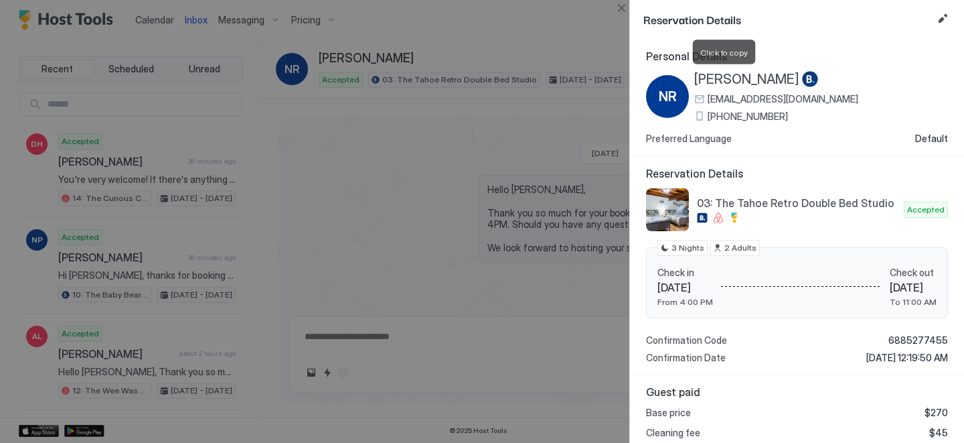
click at [542, 265] on div at bounding box center [482, 221] width 964 height 443
click at [623, 9] on button "Close" at bounding box center [621, 8] width 16 height 16
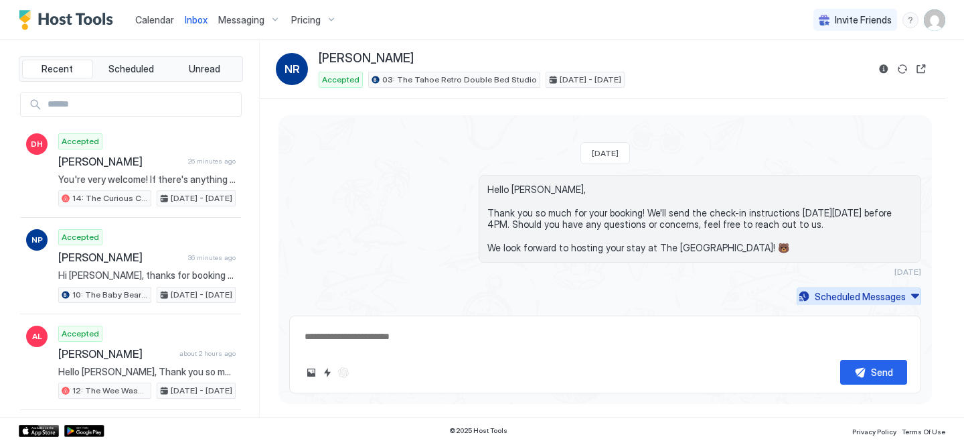
click at [820, 297] on div "Scheduled Messages" at bounding box center [860, 296] width 91 height 14
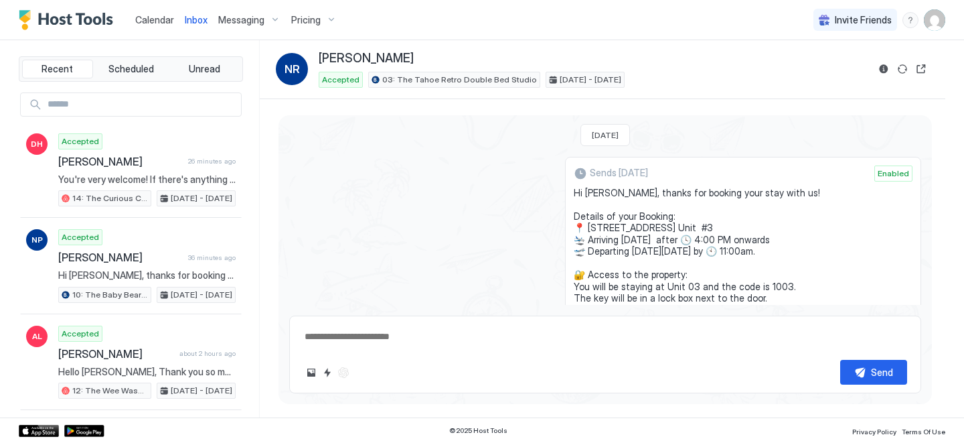
scroll to position [164, 0]
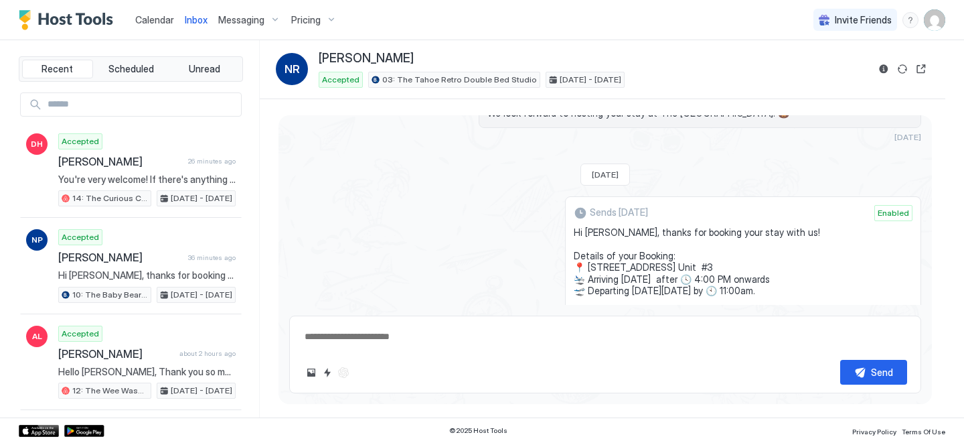
drag, startPoint x: 682, startPoint y: 215, endPoint x: 593, endPoint y: 232, distance: 90.6
click at [593, 232] on div "Sends [DATE] Enabled Hi [PERSON_NAME], thanks for booking your stay with us! De…" at bounding box center [743, 354] width 356 height 317
copy span "Hi [PERSON_NAME], thanks for booking your stay with us! Details of your Booking…"
